Goal: Transaction & Acquisition: Purchase product/service

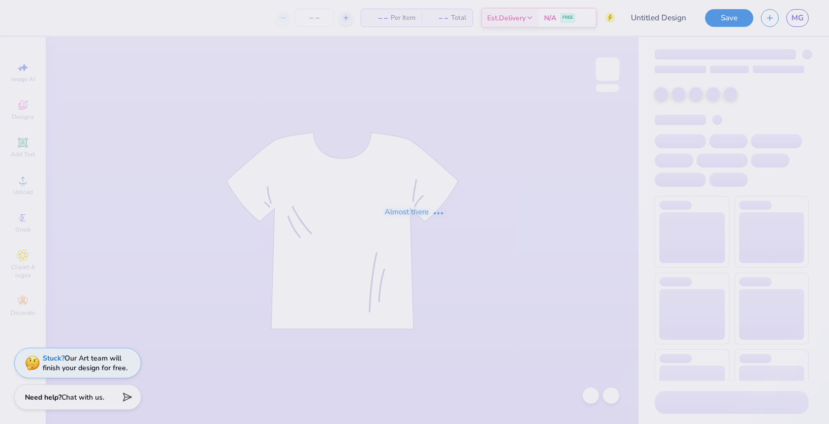
type input "SON [PERSON_NAME]"
type input "24"
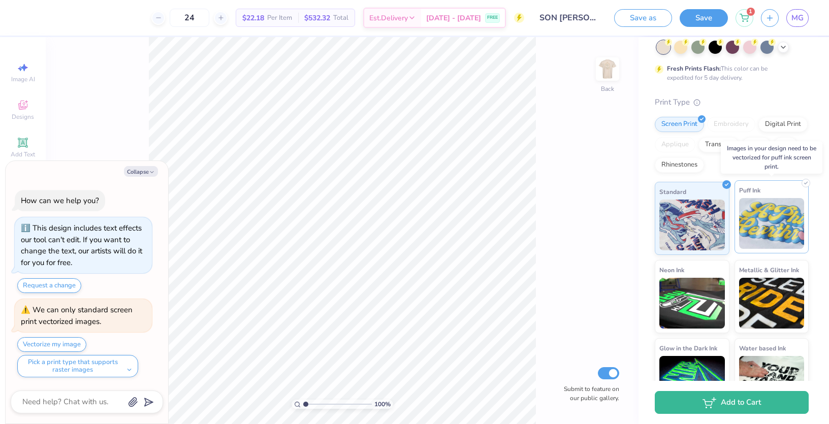
scroll to position [73, 0]
click at [787, 122] on div "Digital Print" at bounding box center [783, 122] width 49 height 15
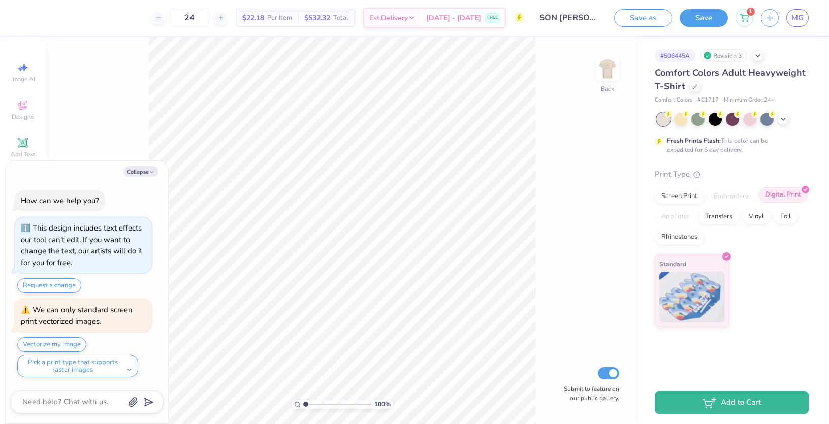
type textarea "x"
click at [155, 21] on div at bounding box center [153, 18] width 14 height 14
click at [153, 21] on div "23 Per Item Total Est. Delivery N/A FREE" at bounding box center [276, 18] width 496 height 36
click at [155, 20] on icon at bounding box center [152, 17] width 7 height 7
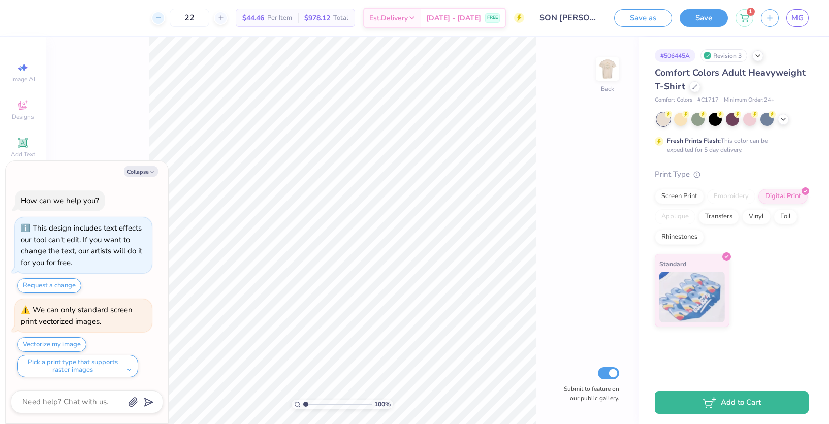
click at [157, 18] on icon at bounding box center [158, 17] width 7 height 7
type input "21"
click at [695, 195] on div "Screen Print" at bounding box center [679, 194] width 49 height 15
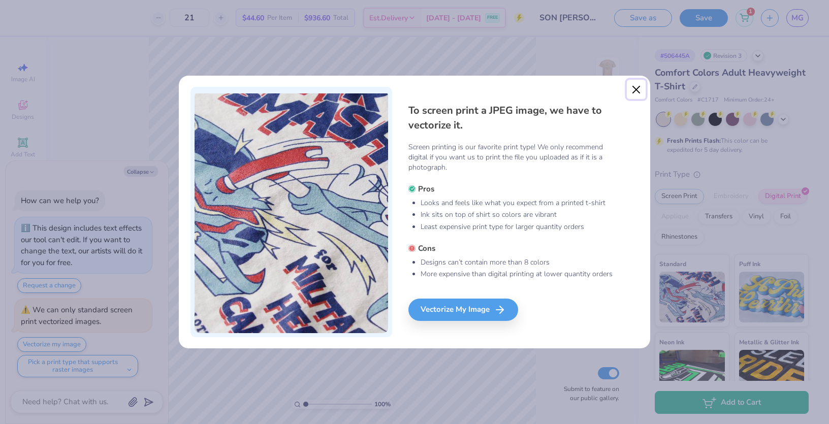
click at [629, 92] on button "Close" at bounding box center [636, 89] width 19 height 19
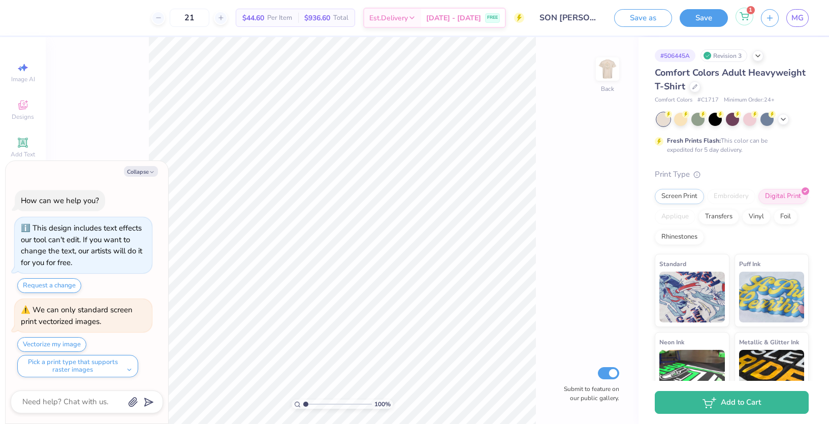
click at [744, 14] on icon at bounding box center [744, 15] width 9 height 5
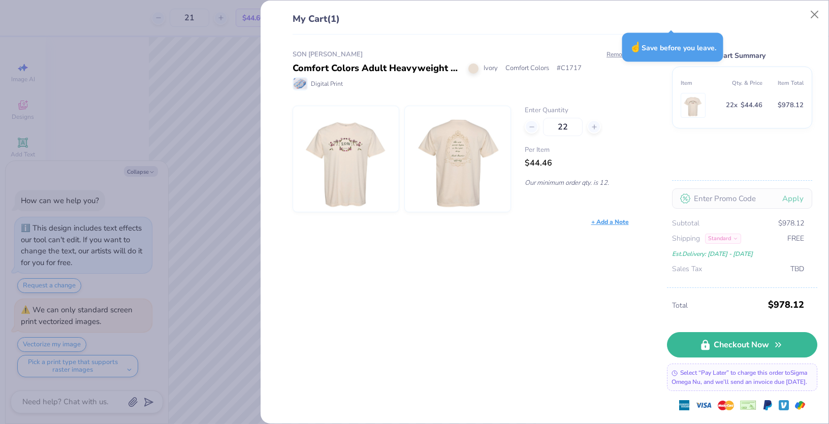
type textarea "x"
